Goal: Check status: Check status

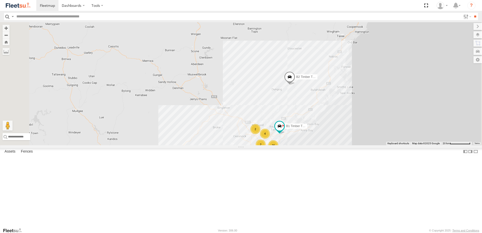
select select "**********"
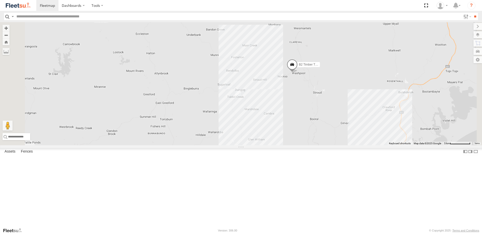
click at [297, 73] on span at bounding box center [291, 66] width 11 height 14
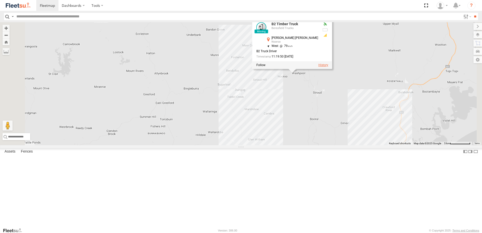
click at [328, 67] on label at bounding box center [323, 65] width 10 height 4
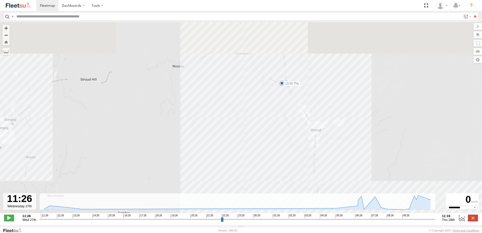
drag, startPoint x: 263, startPoint y: 66, endPoint x: 269, endPoint y: 127, distance: 60.7
click at [267, 122] on div "B2 Timber Truck 11:33 Wed 04:59 Thu 04:59 Thu 10:23 Thu 10:23 Thu 11:01 Thu" at bounding box center [241, 120] width 482 height 196
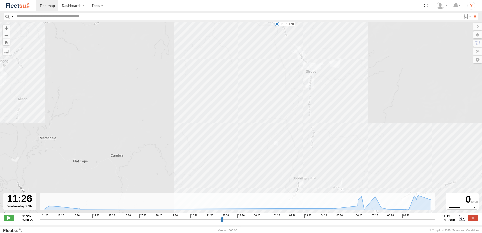
drag, startPoint x: 330, startPoint y: 144, endPoint x: 312, endPoint y: 83, distance: 63.1
click at [311, 83] on div "B2 Timber Truck 11:33 Wed 04:59 Thu 04:59 Thu 10:23 Thu 10:23 Thu 11:01 Thu" at bounding box center [241, 120] width 482 height 196
click at [381, 209] on icon at bounding box center [381, 207] width 4 height 4
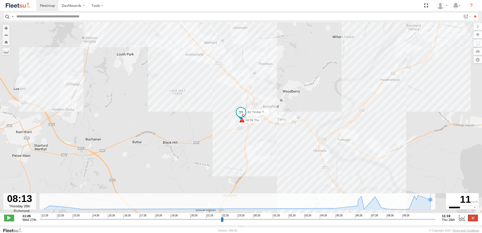
click at [434, 202] on rect at bounding box center [237, 201] width 395 height 16
click at [433, 203] on rect at bounding box center [237, 201] width 395 height 16
click at [428, 202] on icon at bounding box center [429, 199] width 5 height 5
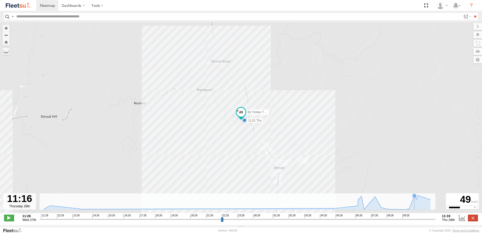
click at [414, 201] on icon at bounding box center [236, 202] width 391 height 14
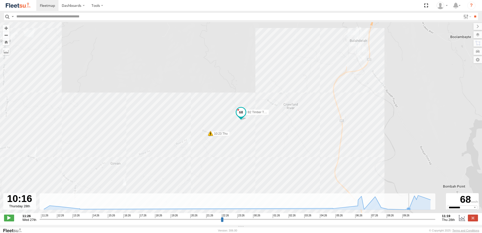
click at [409, 211] on icon at bounding box center [408, 209] width 4 height 4
click at [404, 211] on icon at bounding box center [405, 209] width 4 height 4
click at [398, 209] on icon at bounding box center [236, 202] width 391 height 14
click at [394, 209] on icon at bounding box center [236, 202] width 391 height 14
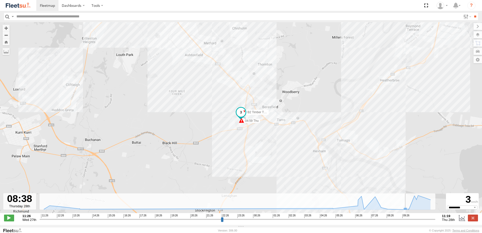
click at [397, 209] on icon at bounding box center [236, 202] width 391 height 14
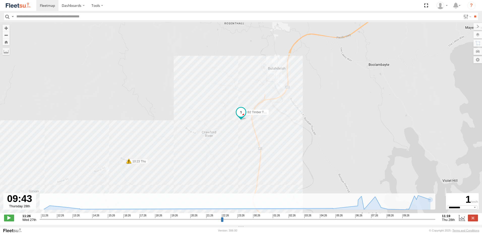
drag, startPoint x: 471, startPoint y: 218, endPoint x: 465, endPoint y: 218, distance: 5.3
click at [471, 218] on label at bounding box center [473, 217] width 10 height 7
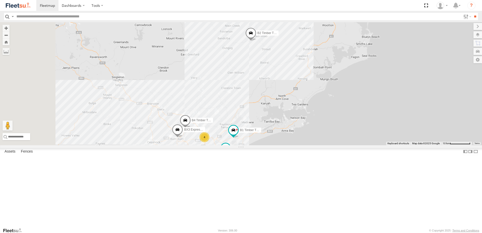
click at [278, 104] on div "B2 Timber Truck B4 Timber Truck 4 C3 Timber Truck BX3 Express Ute B1 Timber Tru…" at bounding box center [241, 83] width 482 height 123
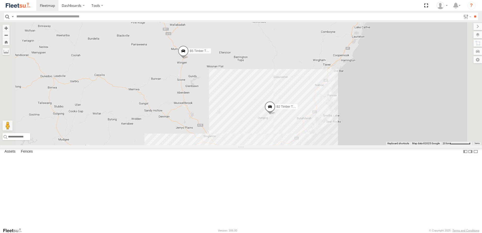
drag, startPoint x: 259, startPoint y: 122, endPoint x: 272, endPoint y: 136, distance: 18.2
click at [272, 137] on div "CX4 Express Ute B2 Timber Truck BX2 Express Ute B1 Timber Truck 2 4 17 B5 Timbe…" at bounding box center [241, 83] width 482 height 123
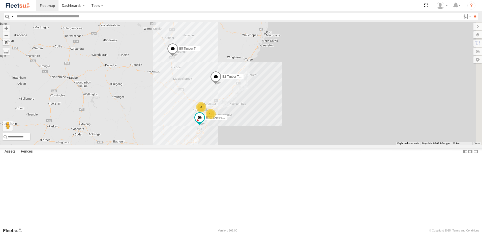
drag, startPoint x: 286, startPoint y: 158, endPoint x: 249, endPoint y: 118, distance: 55.1
click at [249, 118] on div "B2 Timber Truck BX2 Express Ute B5 Timber Truck 6 19" at bounding box center [241, 83] width 482 height 123
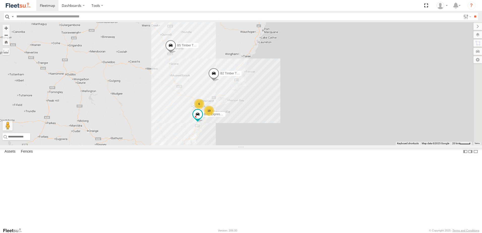
click at [176, 53] on span at bounding box center [170, 47] width 11 height 14
click at [206, 48] on label at bounding box center [201, 46] width 10 height 4
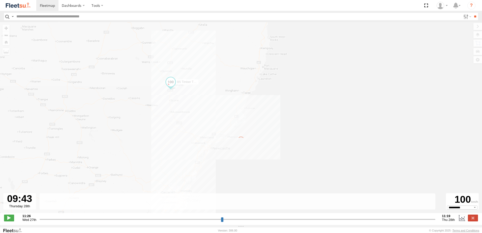
type input "**********"
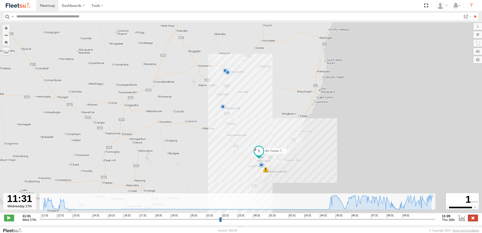
click at [472, 218] on label at bounding box center [473, 217] width 10 height 7
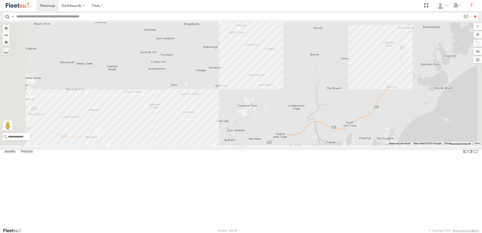
drag, startPoint x: 317, startPoint y: 73, endPoint x: 313, endPoint y: 103, distance: 30.5
click at [312, 103] on div "B2 Timber Truck B5 Timber Truck BX2 Express Ute B4 Timber Truck" at bounding box center [241, 83] width 482 height 123
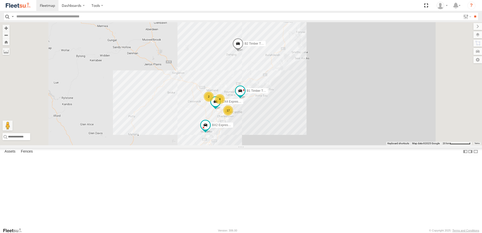
drag, startPoint x: 272, startPoint y: 137, endPoint x: 280, endPoint y: 106, distance: 32.3
click at [280, 105] on div "B2 Timber Truck B5 Timber Truck BX2 Express Ute B1 Timber Truck 2 4 17 CX4 Expr…" at bounding box center [241, 83] width 482 height 123
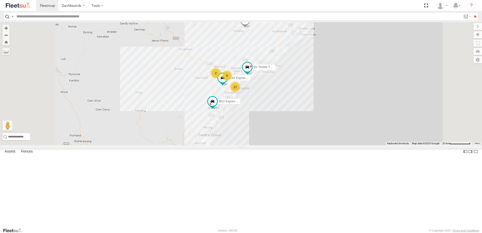
click at [248, 122] on div "B2 Timber Truck B5 Timber Truck BX2 Express Ute B1 Timber Truck 2 4 17 CX4 Expr…" at bounding box center [241, 83] width 482 height 123
drag, startPoint x: 248, startPoint y: 122, endPoint x: 260, endPoint y: 134, distance: 16.8
click at [260, 134] on div "B2 Timber Truck B5 Timber Truck BX2 Express Ute B1 Timber Truck 2 4 17 CX4 Expr…" at bounding box center [241, 83] width 482 height 123
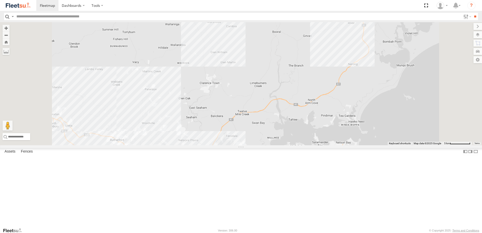
drag, startPoint x: 307, startPoint y: 77, endPoint x: 295, endPoint y: 172, distance: 95.9
click at [296, 145] on div "B4 Timber Truck CX4 Express Ute C3 Timber Truck LX4 Express Ute C4 Timber Truck…" at bounding box center [241, 83] width 482 height 123
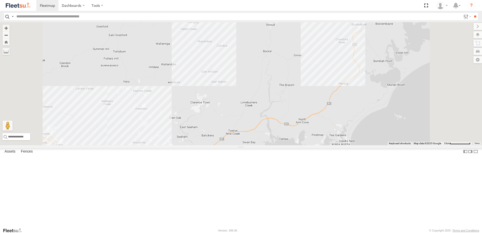
drag, startPoint x: 276, startPoint y: 79, endPoint x: 274, endPoint y: 92, distance: 13.3
click at [274, 93] on div "B4 Timber Truck CX4 Express Ute C3 Timber Truck LX4 Express Ute C4 Timber Truck…" at bounding box center [241, 83] width 482 height 123
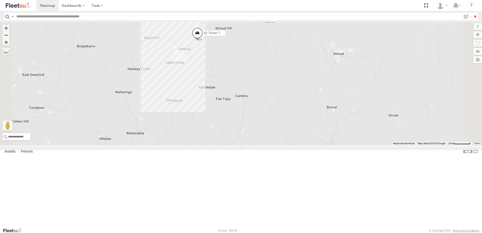
drag, startPoint x: 257, startPoint y: 121, endPoint x: 262, endPoint y: 100, distance: 21.5
click at [262, 100] on div "B4 Timber Truck CX4 Express Ute C3 Timber Truck LX4 Express Ute C4 Timber Truck…" at bounding box center [241, 83] width 482 height 123
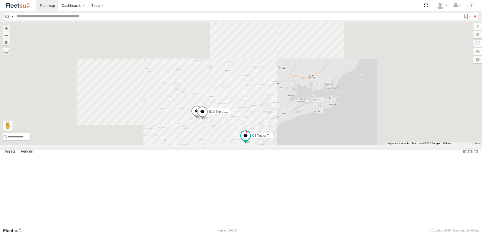
drag, startPoint x: 169, startPoint y: 58, endPoint x: 238, endPoint y: 127, distance: 98.0
click at [239, 123] on div "BX1 Express Ute C4 Timber Truck BX3 Express Ute" at bounding box center [241, 83] width 482 height 123
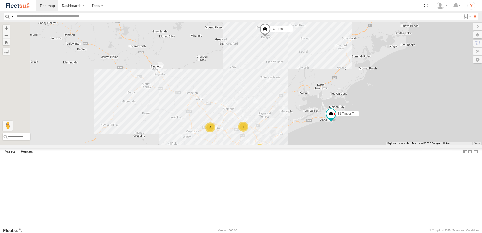
drag, startPoint x: 178, startPoint y: 77, endPoint x: 184, endPoint y: 97, distance: 20.7
click at [183, 97] on div "4 2 10 8 B2 Timber Truck B5 Timber Truck B1 Timber Truck" at bounding box center [241, 83] width 482 height 123
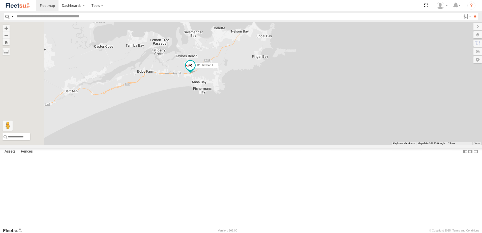
drag, startPoint x: 186, startPoint y: 142, endPoint x: 225, endPoint y: 136, distance: 40.0
click at [223, 137] on div "B1 Timber Truck" at bounding box center [241, 83] width 482 height 123
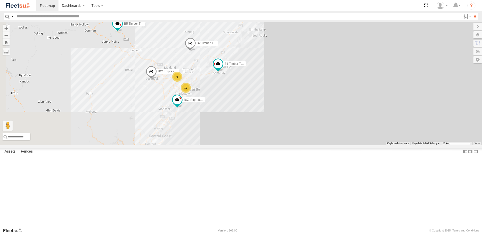
drag, startPoint x: 194, startPoint y: 108, endPoint x: 242, endPoint y: 104, distance: 47.3
click at [242, 104] on div "B1 Timber Truck 6 BX1 Express Ute 17 B2 Timber Truck B5 Timber Truck BX2 Expres…" at bounding box center [241, 83] width 482 height 123
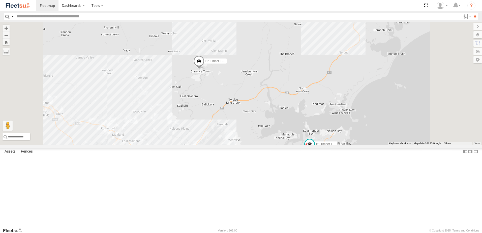
drag, startPoint x: 265, startPoint y: 96, endPoint x: 249, endPoint y: 91, distance: 17.1
click at [249, 91] on div "B1 Timber Truck BX1 Express Ute B2 Timber Truck B5 Timber Truck BX2 Express Ute…" at bounding box center [241, 83] width 482 height 123
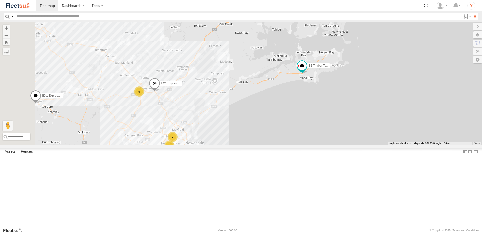
drag, startPoint x: 257, startPoint y: 145, endPoint x: 265, endPoint y: 116, distance: 29.8
click at [265, 116] on div "B1 Timber Truck BX1 Express Ute B2 Timber Truck B5 Timber Truck BX2 Express Ute…" at bounding box center [241, 83] width 482 height 123
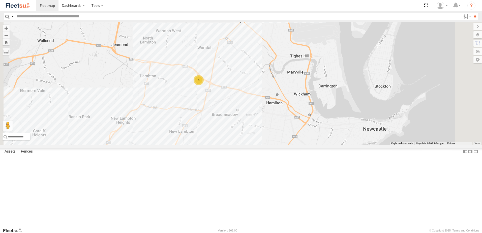
drag, startPoint x: 303, startPoint y: 201, endPoint x: 266, endPoint y: 114, distance: 95.2
click at [266, 115] on div "CX3 Express Ute 6 2" at bounding box center [241, 83] width 482 height 123
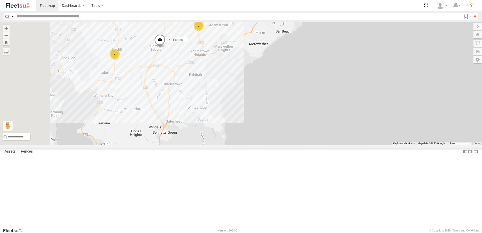
drag, startPoint x: 232, startPoint y: 116, endPoint x: 256, endPoint y: 116, distance: 23.7
click at [256, 116] on div "CX3 Express Ute 6 7 2" at bounding box center [241, 83] width 482 height 123
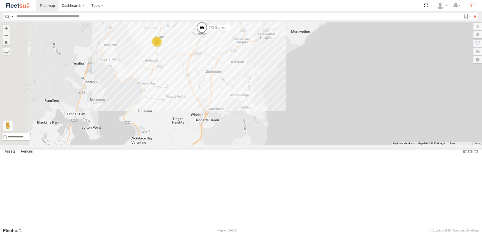
drag, startPoint x: 272, startPoint y: 103, endPoint x: 278, endPoint y: 85, distance: 18.6
click at [278, 85] on div "CX3 Express Ute 6 7 2 B3 Transfer Truck" at bounding box center [241, 83] width 482 height 123
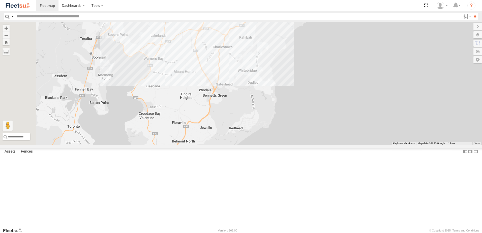
drag, startPoint x: 279, startPoint y: 135, endPoint x: 289, endPoint y: 43, distance: 92.7
click at [289, 43] on div "CX3 Express Ute 6 7 2 B3 Transfer Truck" at bounding box center [241, 83] width 482 height 123
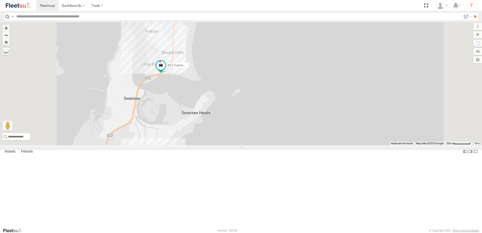
drag, startPoint x: 221, startPoint y: 132, endPoint x: 232, endPoint y: 87, distance: 46.6
click at [232, 87] on div "CX3 Express Ute B3 Transfer Truck BX2 Express Ute" at bounding box center [241, 83] width 482 height 123
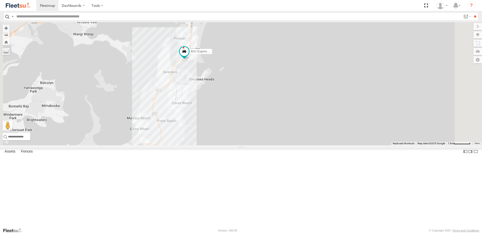
drag, startPoint x: 286, startPoint y: 84, endPoint x: 289, endPoint y: 135, distance: 50.7
click at [289, 135] on div "CX3 Express Ute B3 Transfer Truck BX2 Express Ute" at bounding box center [241, 83] width 482 height 123
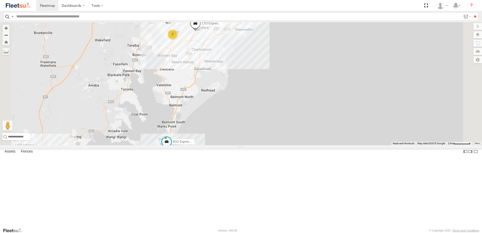
drag, startPoint x: 305, startPoint y: 96, endPoint x: 278, endPoint y: 145, distance: 56.1
click at [279, 144] on div "CX3 Express Ute B3 Transfer Truck BX2 Express Ute 7" at bounding box center [241, 83] width 482 height 123
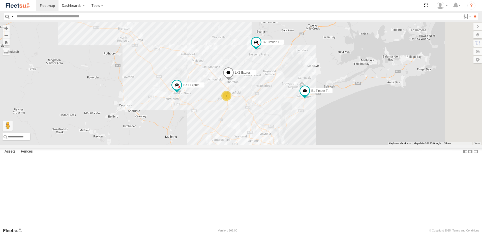
drag, startPoint x: 286, startPoint y: 187, endPoint x: 270, endPoint y: 126, distance: 63.5
click at [274, 129] on div "BX1 Express Ute B2 Timber Truck B5 Timber Truck CX2 Express Ute BX2 Express Ute…" at bounding box center [241, 83] width 482 height 123
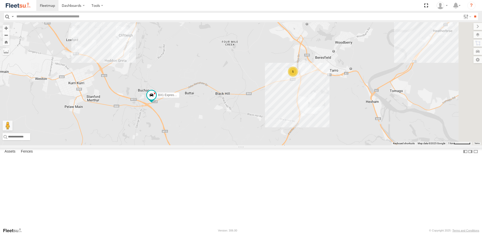
drag, startPoint x: 366, startPoint y: 145, endPoint x: 316, endPoint y: 143, distance: 49.7
click at [317, 143] on div "BX1 Express Ute B2 Timber Truck B5 Timber Truck CX2 Express Ute BX2 Express Ute…" at bounding box center [241, 83] width 482 height 123
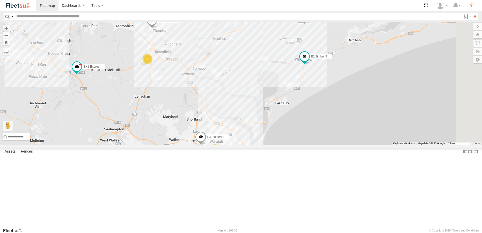
drag, startPoint x: 441, startPoint y: 124, endPoint x: 233, endPoint y: 122, distance: 207.8
click at [233, 122] on div "BX1 Express Ute B2 Timber Truck B5 Timber Truck CX2 Express Ute BX2 Express Ute…" at bounding box center [241, 83] width 482 height 123
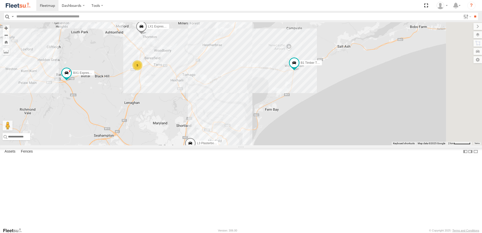
drag, startPoint x: 273, startPoint y: 95, endPoint x: 273, endPoint y: 118, distance: 22.9
click at [273, 118] on div "BX1 Express Ute B2 Timber Truck B5 Timber Truck CX2 Express Ute BX2 Express Ute…" at bounding box center [241, 83] width 482 height 123
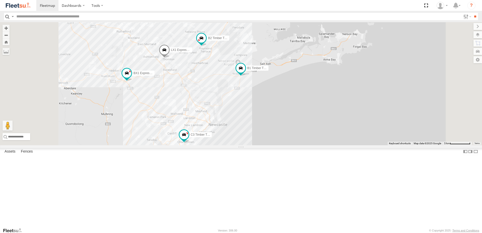
click at [284, 132] on div "BX1 Express Ute B2 Timber Truck B5 Timber Truck CX2 Express Ute BX2 Express Ute…" at bounding box center [241, 83] width 482 height 123
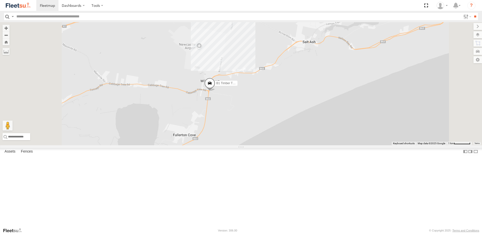
drag, startPoint x: 179, startPoint y: 83, endPoint x: 258, endPoint y: 154, distance: 106.7
click at [258, 145] on div "BX1 Express Ute B2 Timber Truck B5 Timber Truck CX2 Express Ute BX2 Express Ute…" at bounding box center [241, 83] width 482 height 123
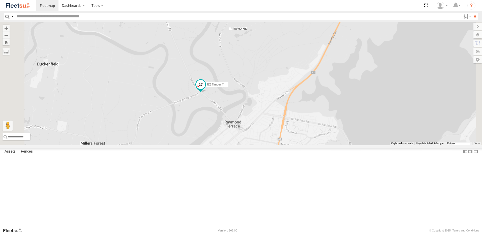
click at [205, 89] on span at bounding box center [200, 84] width 9 height 9
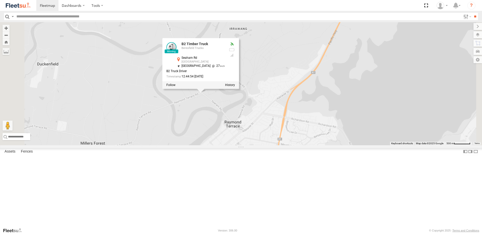
click at [309, 115] on div "BX1 Express Ute B2 Timber Truck B5 Timber Truck CX2 Express Ute BX2 Express Ute…" at bounding box center [241, 83] width 482 height 123
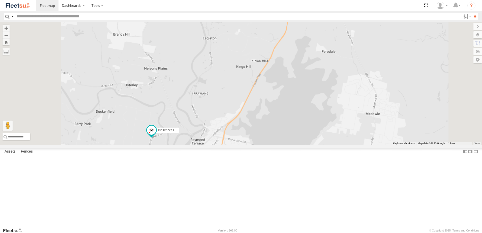
drag, startPoint x: 225, startPoint y: 209, endPoint x: 233, endPoint y: 155, distance: 54.5
click at [231, 145] on div "BX1 Express Ute B2 Timber Truck B5 Timber Truck CX2 Express Ute BX2 Express Ute…" at bounding box center [241, 83] width 482 height 123
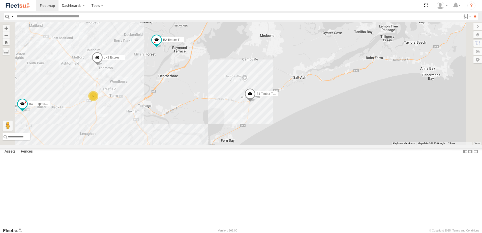
drag, startPoint x: 265, startPoint y: 185, endPoint x: 256, endPoint y: 144, distance: 41.7
click at [256, 144] on div "BX1 Express Ute B2 Timber Truck B5 Timber Truck CX2 Express Ute BX2 Express Ute…" at bounding box center [241, 83] width 482 height 123
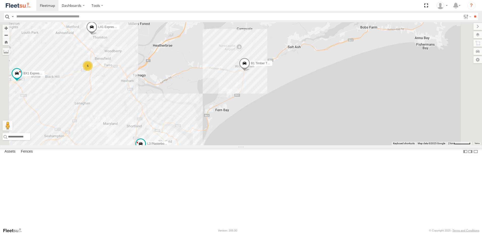
drag, startPoint x: 213, startPoint y: 155, endPoint x: 213, endPoint y: 134, distance: 20.4
click at [213, 134] on div "BX1 Express Ute B2 Timber Truck B5 Timber Truck CX2 Express Ute BX2 Express Ute…" at bounding box center [241, 83] width 482 height 123
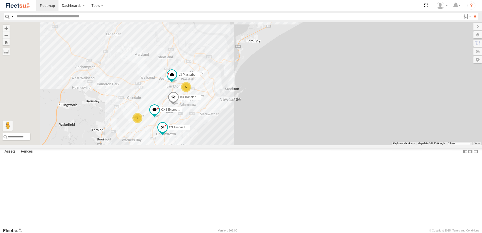
drag, startPoint x: 165, startPoint y: 180, endPoint x: 198, endPoint y: 142, distance: 50.9
click at [198, 142] on div "BX1 Express Ute B2 Timber Truck B5 Timber Truck CX2 Express Ute BX2 Express Ute…" at bounding box center [241, 83] width 482 height 123
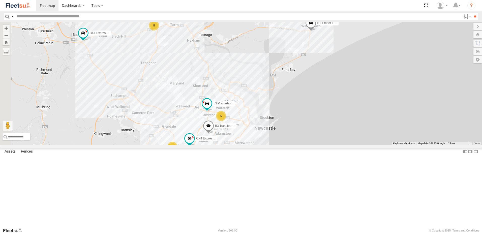
drag, startPoint x: 204, startPoint y: 122, endPoint x: 221, endPoint y: 176, distance: 57.0
click at [220, 145] on div "BX1 Express Ute B2 Timber Truck B5 Timber Truck CX2 Express Ute BX2 Express Ute…" at bounding box center [241, 83] width 482 height 123
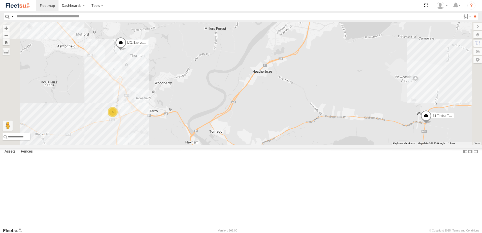
drag, startPoint x: 314, startPoint y: 147, endPoint x: 313, endPoint y: 131, distance: 16.4
click at [313, 131] on div "BX1 Express Ute B2 Timber Truck B5 Timber Truck CX2 Express Ute BX2 Express Ute…" at bounding box center [241, 83] width 482 height 123
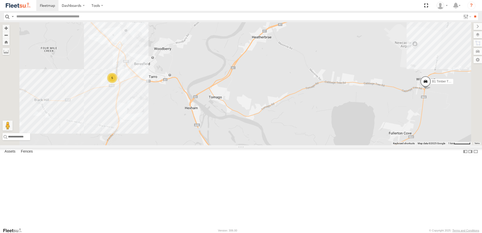
drag, startPoint x: 226, startPoint y: 157, endPoint x: 245, endPoint y: 139, distance: 26.4
click at [245, 140] on div "BX1 Express Ute B2 Timber Truck B5 Timber Truck CX2 Express Ute BX2 Express Ute…" at bounding box center [241, 83] width 482 height 123
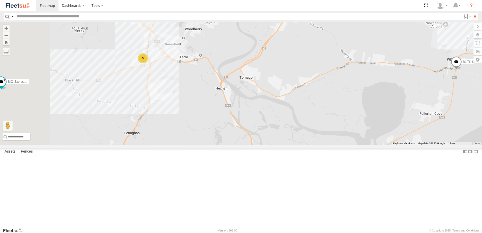
drag, startPoint x: 221, startPoint y: 110, endPoint x: 265, endPoint y: 114, distance: 44.3
click at [265, 114] on div "BX1 Express Ute B2 Timber Truck B5 Timber Truck CX2 Express Ute BX2 Express Ute…" at bounding box center [241, 83] width 482 height 123
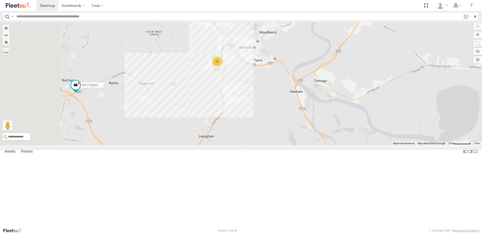
drag, startPoint x: 209, startPoint y: 127, endPoint x: 259, endPoint y: 128, distance: 49.6
click at [259, 128] on div "BX1 Express Ute B2 Timber Truck B5 Timber Truck CX2 Express Ute BX2 Express Ute…" at bounding box center [241, 83] width 482 height 123
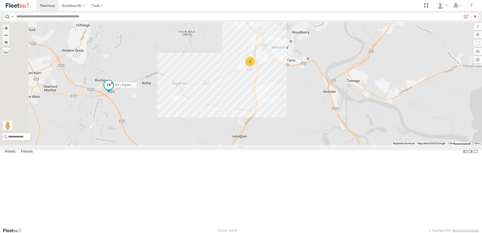
click at [114, 93] on span at bounding box center [108, 86] width 11 height 14
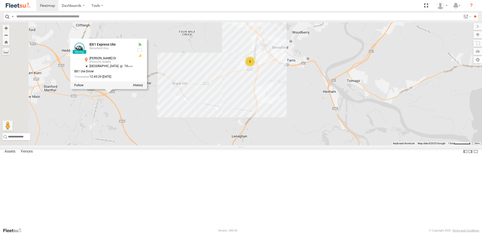
click at [206, 145] on div "BX1 Express Ute B2 Timber Truck B5 Timber Truck CX2 Express Ute BX2 Express Ute…" at bounding box center [241, 83] width 482 height 123
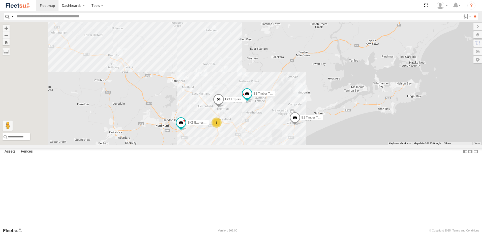
drag, startPoint x: 213, startPoint y: 150, endPoint x: 304, endPoint y: 163, distance: 91.1
click at [304, 145] on div "BX1 Express Ute B2 Timber Truck B5 Timber Truck CX2 Express Ute BX2 Express Ute…" at bounding box center [241, 83] width 482 height 123
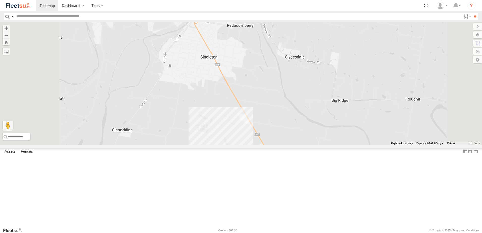
click at [197, 18] on span at bounding box center [191, 12] width 11 height 14
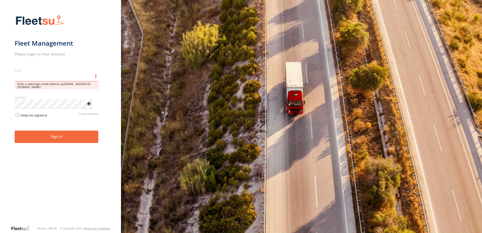
type input "**********"
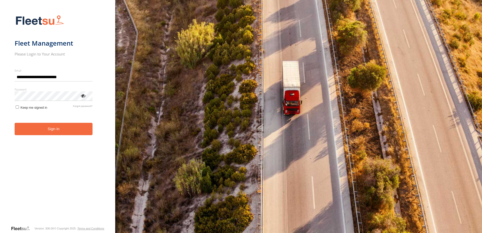
click at [79, 131] on button "Sign in" at bounding box center [54, 129] width 78 height 12
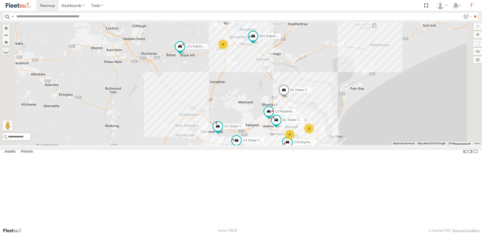
drag, startPoint x: 307, startPoint y: 84, endPoint x: 305, endPoint y: 120, distance: 35.6
click at [305, 120] on div "BX1 Express Ute B2 Timber Truck C3 Timber Truck CX2 Express Ute C4 Timber Truck…" at bounding box center [241, 83] width 482 height 123
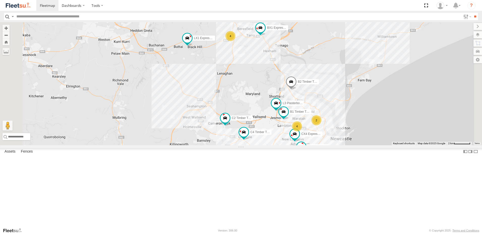
drag, startPoint x: 247, startPoint y: 113, endPoint x: 255, endPoint y: 104, distance: 11.8
click at [255, 104] on div "BX1 Express Ute B2 Timber Truck C3 Timber Truck CX2 Express Ute C4 Timber Truck…" at bounding box center [241, 83] width 482 height 123
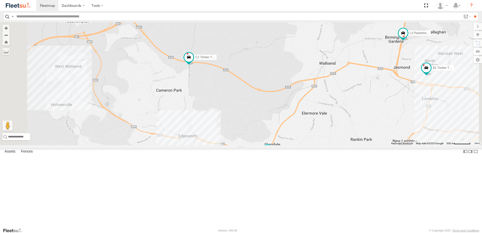
drag, startPoint x: 265, startPoint y: 125, endPoint x: 273, endPoint y: 140, distance: 16.2
click at [273, 140] on div "BX1 Express Ute B2 Timber Truck C3 Timber Truck CX2 Express Ute C4 Timber Truck…" at bounding box center [241, 83] width 482 height 123
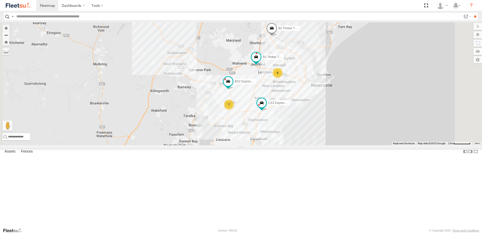
drag, startPoint x: 293, startPoint y: 181, endPoint x: 278, endPoint y: 135, distance: 48.5
click at [278, 135] on div "BX2 Express Ute 8 8 7 B2 Timber Truck CX3 Express Ute B1 Timber Truck" at bounding box center [241, 83] width 482 height 123
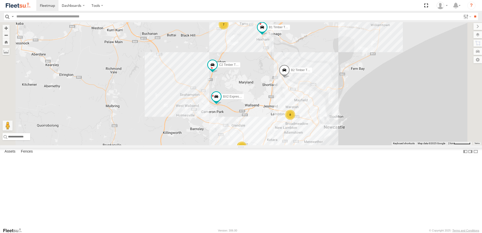
drag, startPoint x: 316, startPoint y: 146, endPoint x: 314, endPoint y: 119, distance: 27.3
click at [314, 119] on div "BX2 Express Ute 7 8 8 B2 Timber Truck BX3 Express Ute B1 Timber Truck C2 Timber…" at bounding box center [241, 83] width 482 height 123
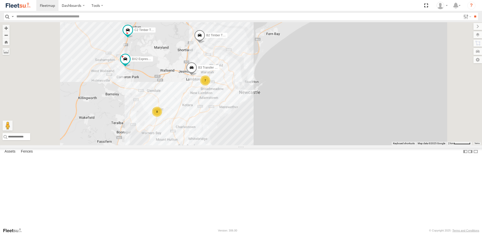
drag, startPoint x: 208, startPoint y: 123, endPoint x: 238, endPoint y: 149, distance: 39.4
click at [238, 145] on div "BX2 Express Ute B2 Timber Truck BX3 Express Ute B1 Timber Truck C2 Timber Truck…" at bounding box center [241, 83] width 482 height 123
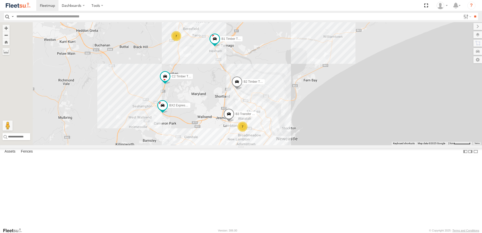
drag, startPoint x: 254, startPoint y: 68, endPoint x: 118, endPoint y: 1, distance: 152.3
click at [262, 83] on div "BX2 Express Ute B2 Timber Truck BX3 Express Ute B1 Timber Truck C2 Timber Truck…" at bounding box center [241, 83] width 482 height 123
